Goal: Navigation & Orientation: Find specific page/section

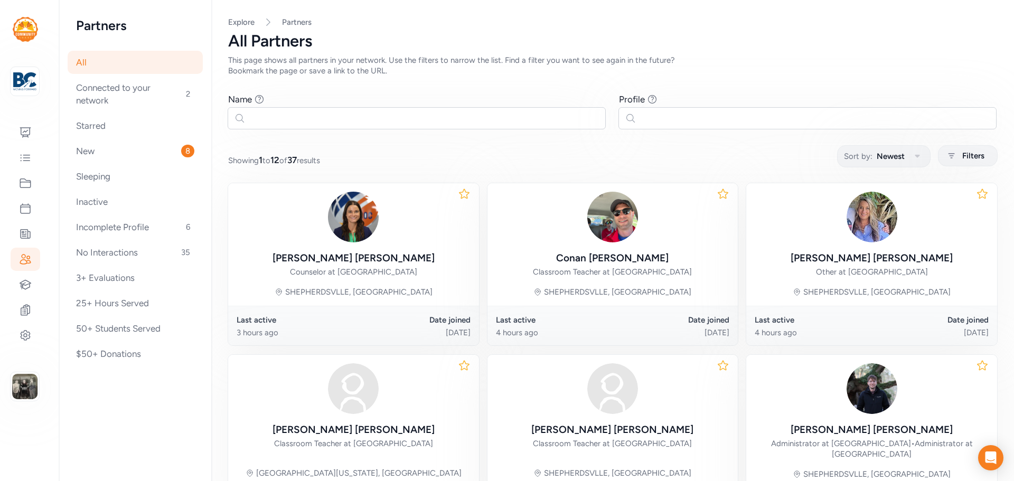
scroll to position [53, 0]
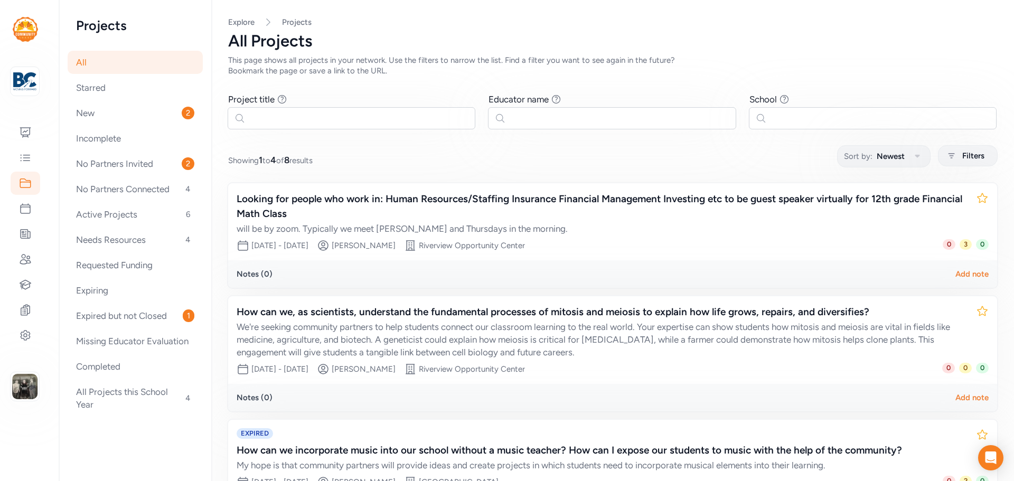
scroll to position [24, 0]
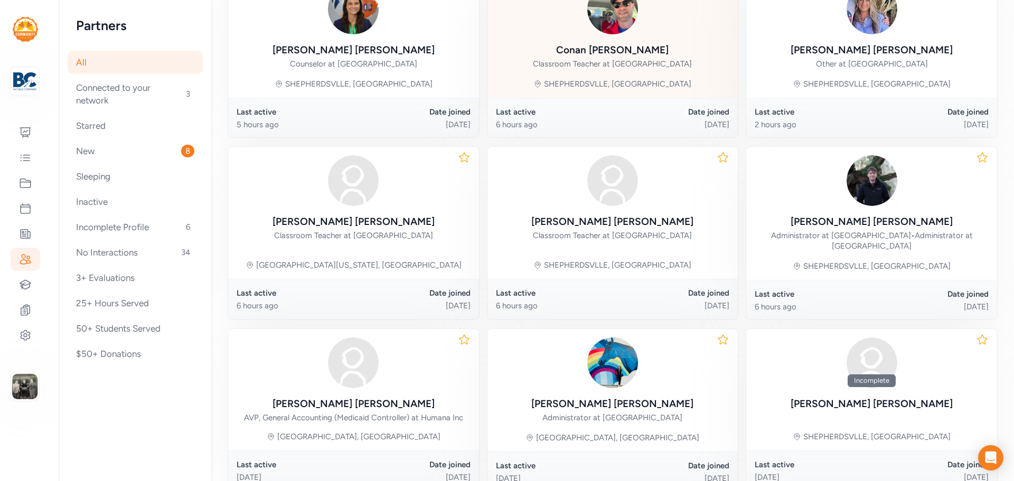
scroll to position [102, 0]
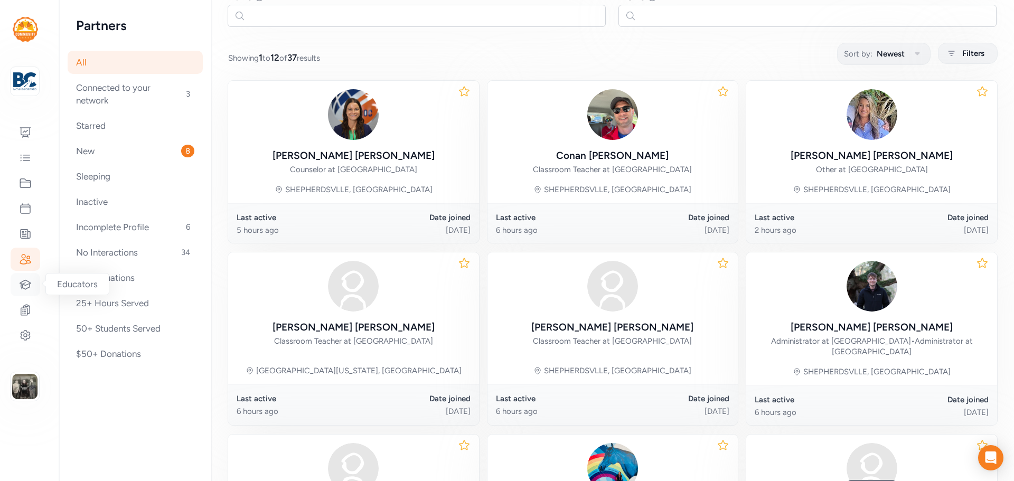
click at [25, 279] on icon at bounding box center [25, 284] width 13 height 13
